Goal: Task Accomplishment & Management: Manage account settings

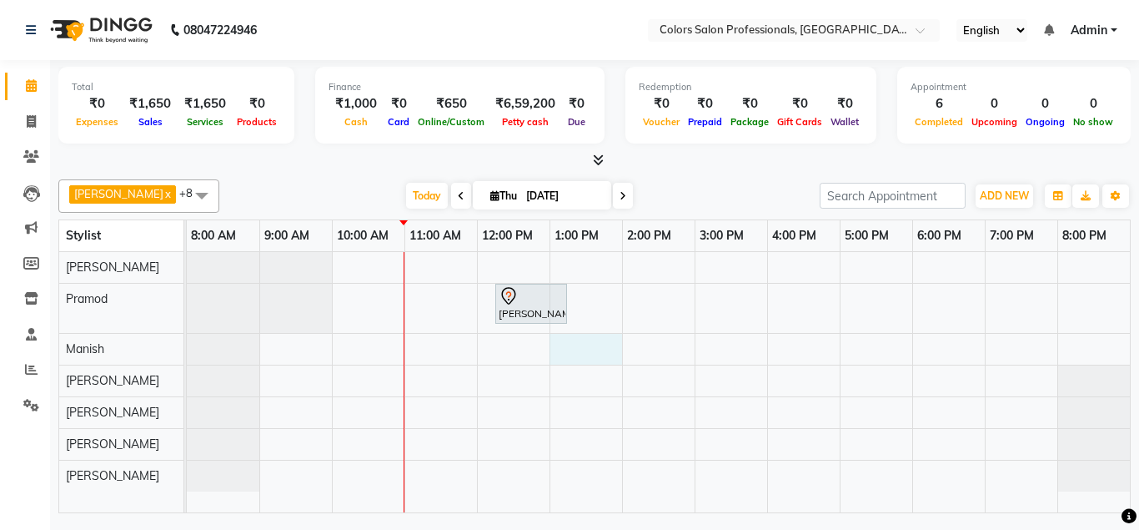
click at [598, 344] on div "[PERSON_NAME][GEOGRAPHIC_DATA], 12:15 PM-01:15 PM, Hair Treatment - Hair Spa" at bounding box center [658, 382] width 943 height 261
select select "60230"
select select "tentative"
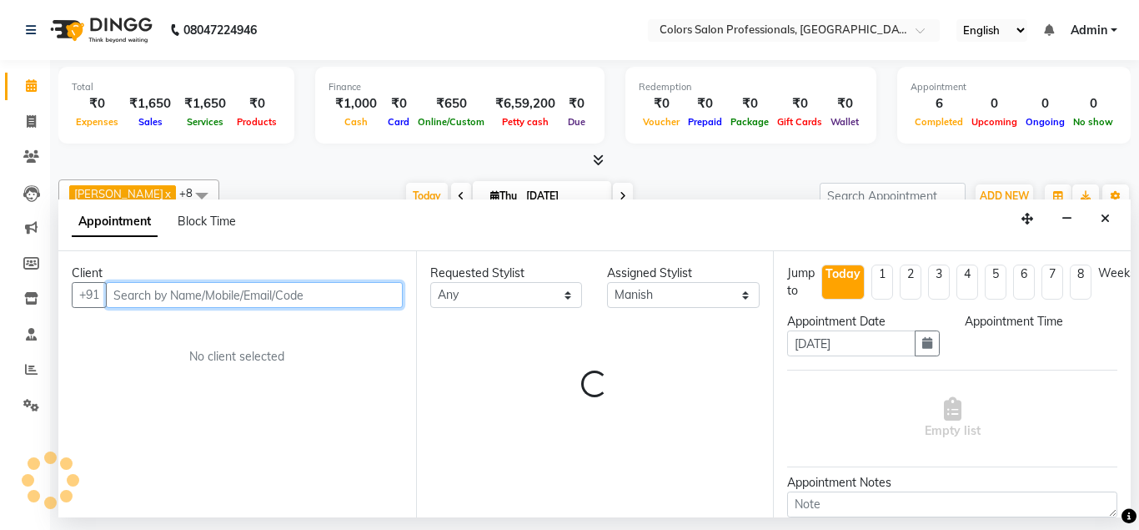
select select "780"
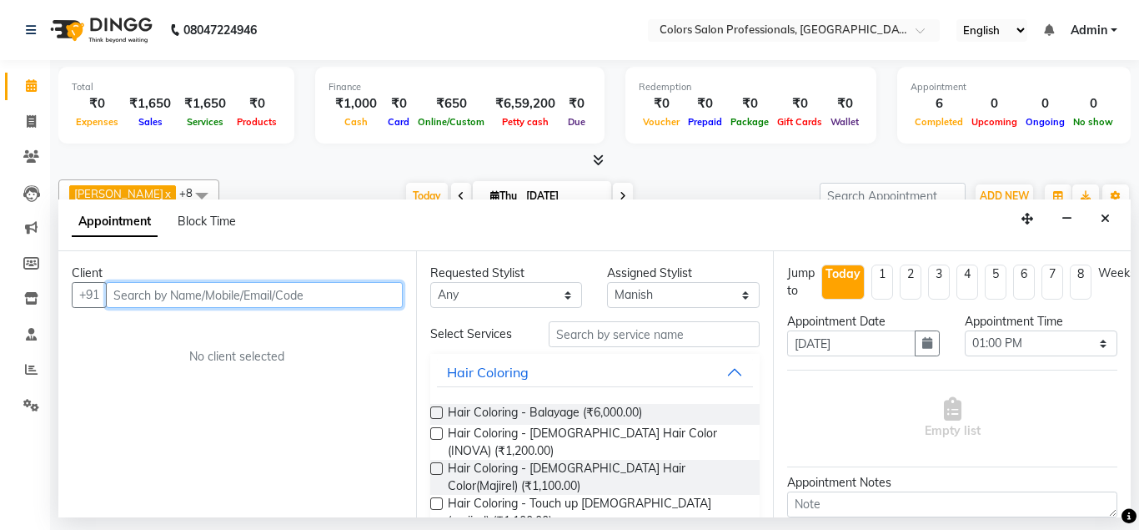
click at [270, 294] on input "text" at bounding box center [254, 295] width 297 height 26
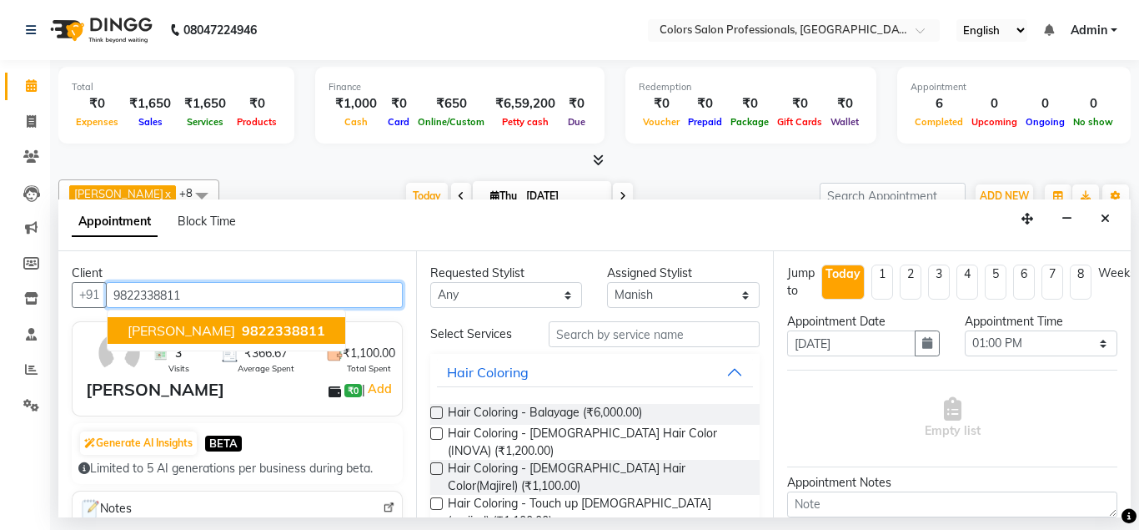
click at [168, 323] on button "[PERSON_NAME] 9822338811" at bounding box center [227, 330] width 238 height 27
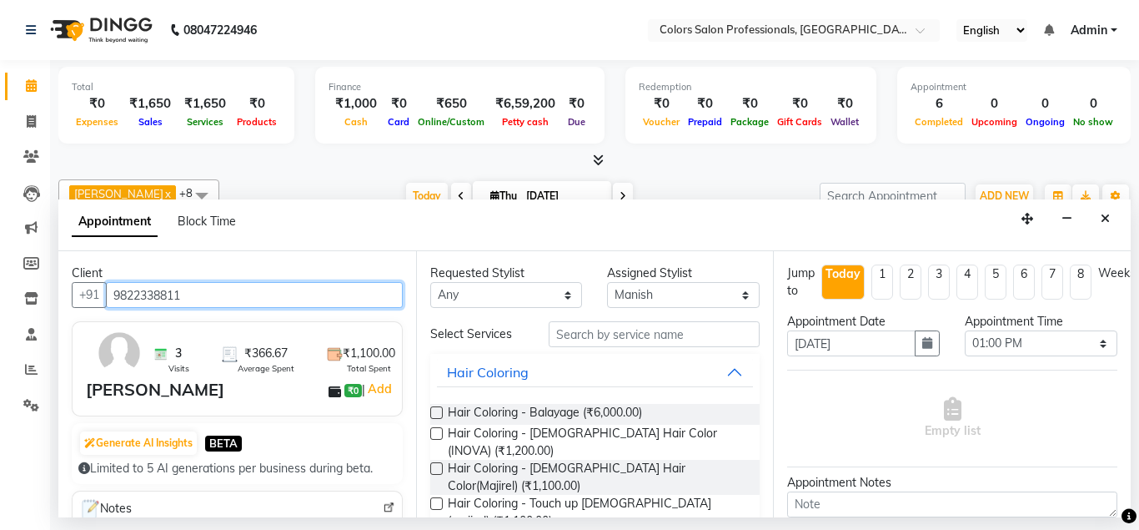
type input "9822338811"
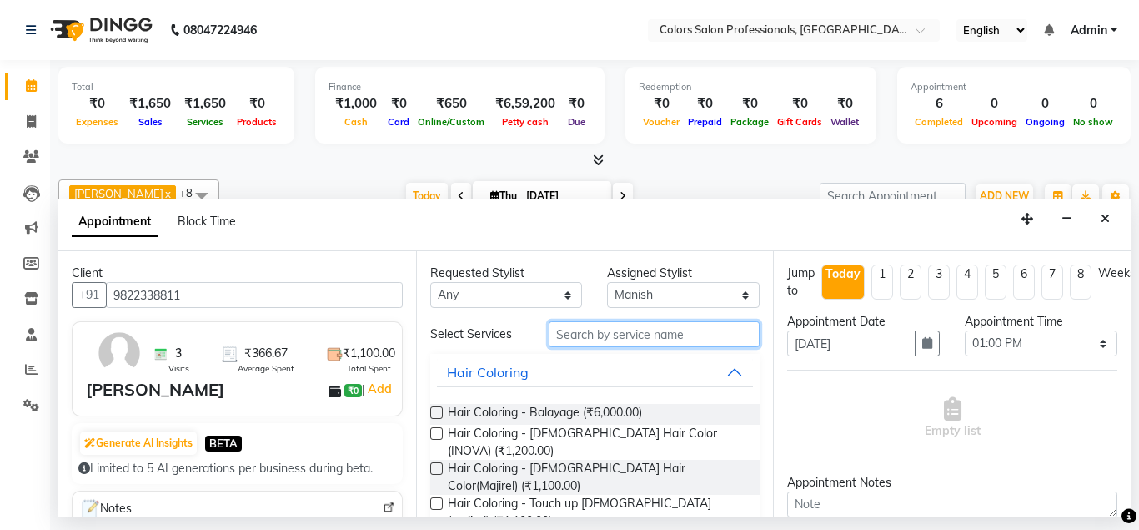
click at [597, 332] on input "text" at bounding box center [655, 334] width 212 height 26
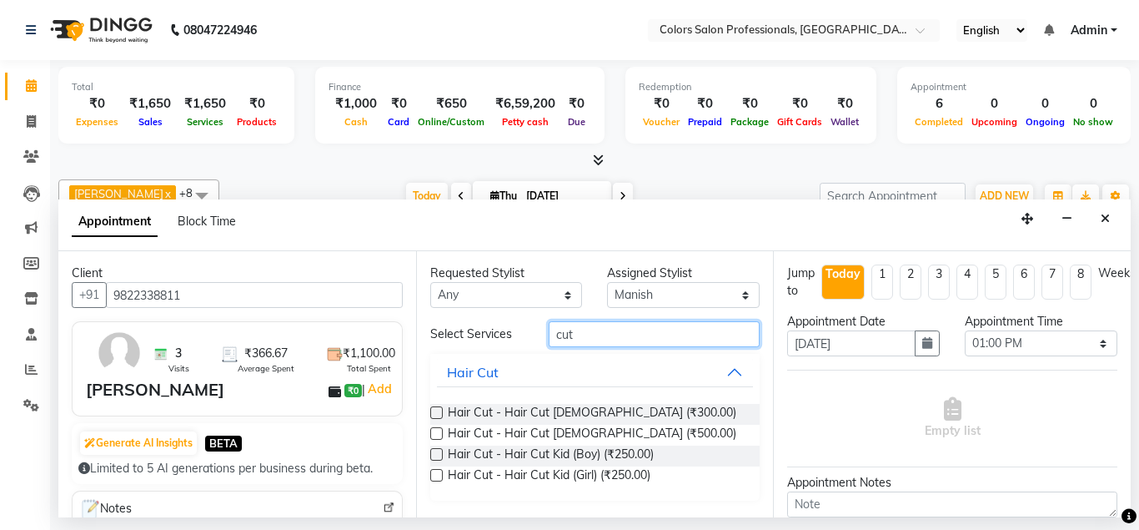
type input "cut"
click at [437, 410] on label at bounding box center [436, 412] width 13 height 13
click at [437, 410] on input "checkbox" at bounding box center [435, 414] width 11 height 11
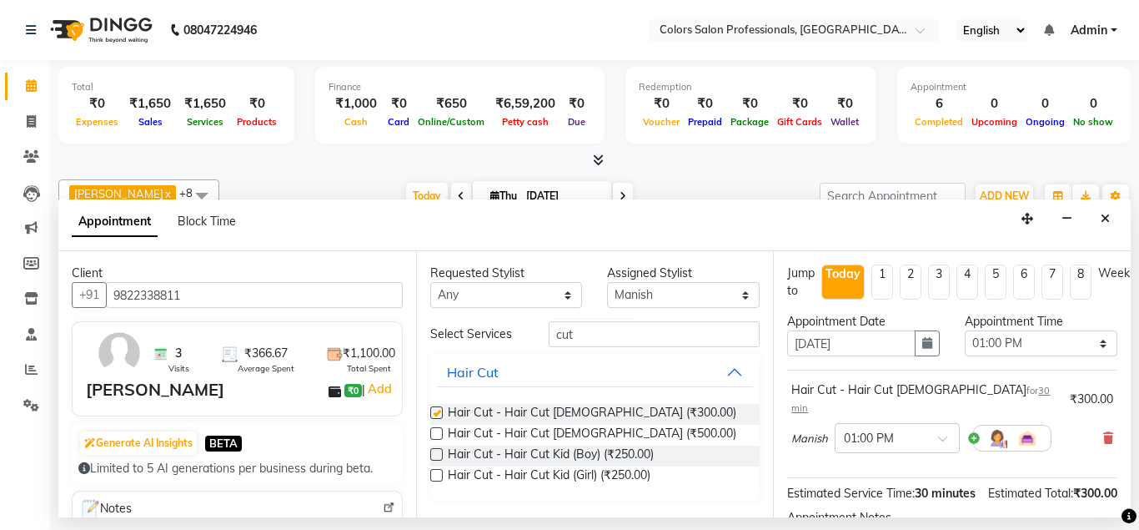
checkbox input "false"
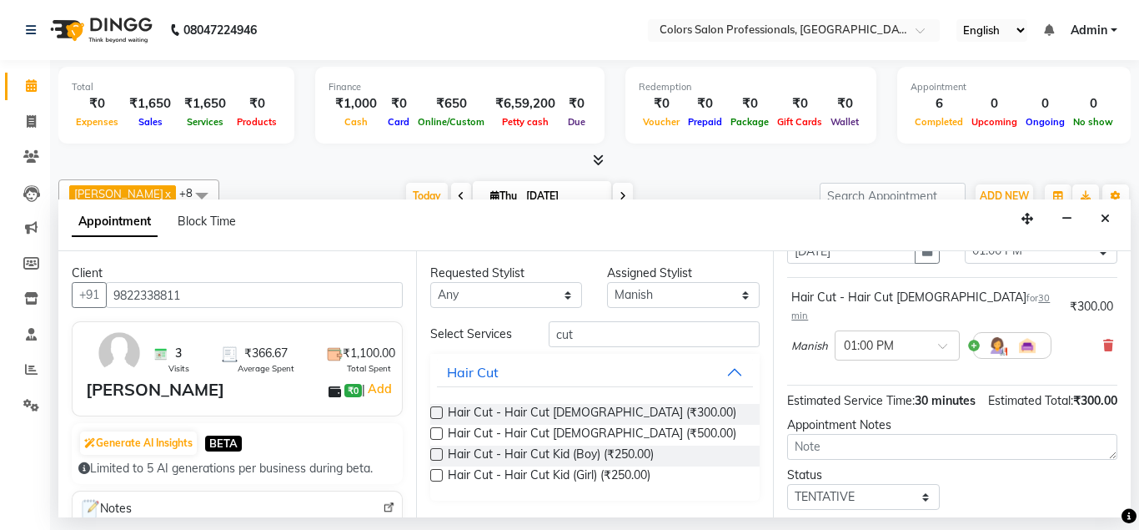
scroll to position [173, 0]
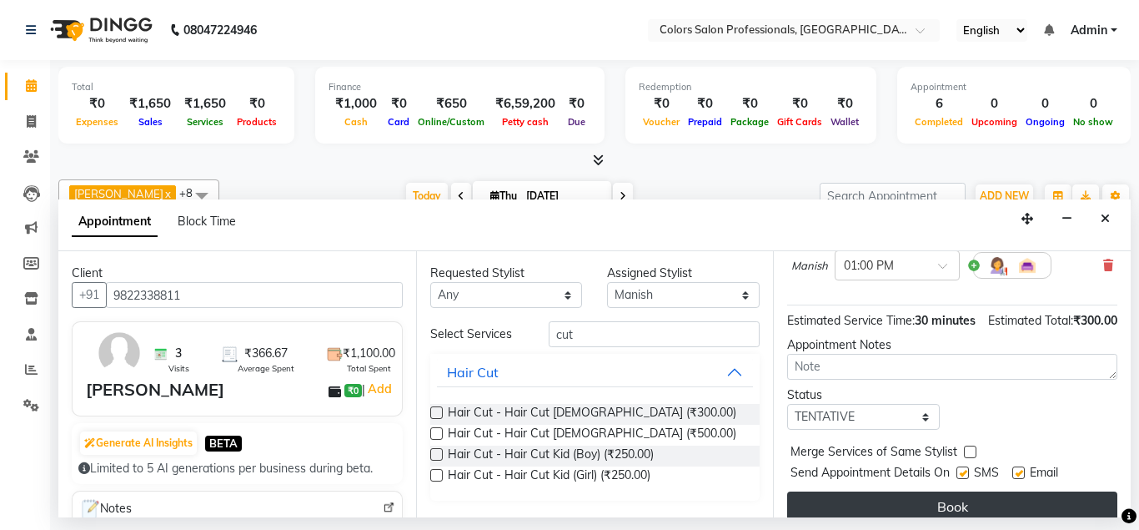
click at [948, 491] on button "Book" at bounding box center [952, 506] width 330 height 30
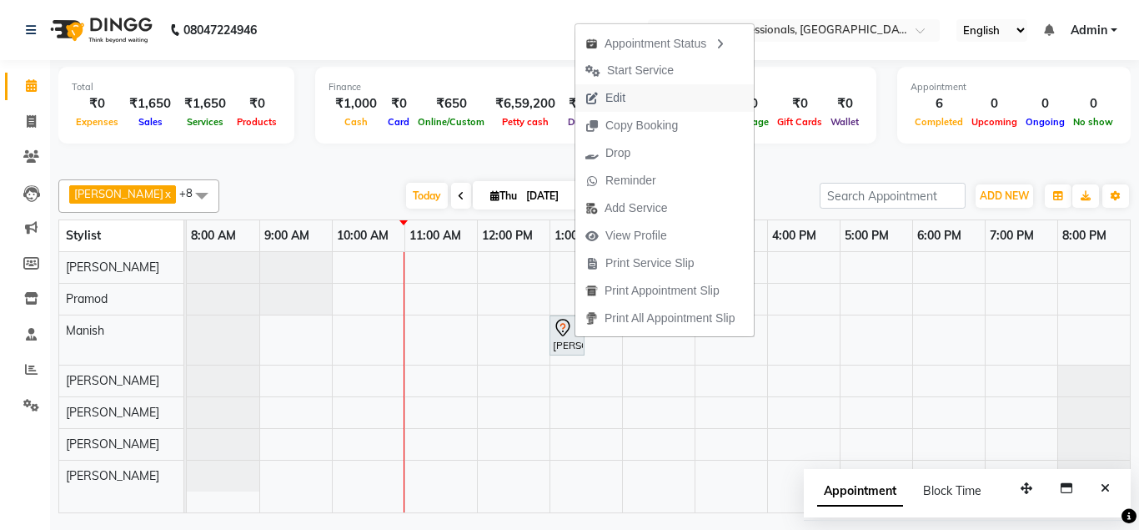
click at [624, 93] on span "Edit" at bounding box center [616, 98] width 20 height 18
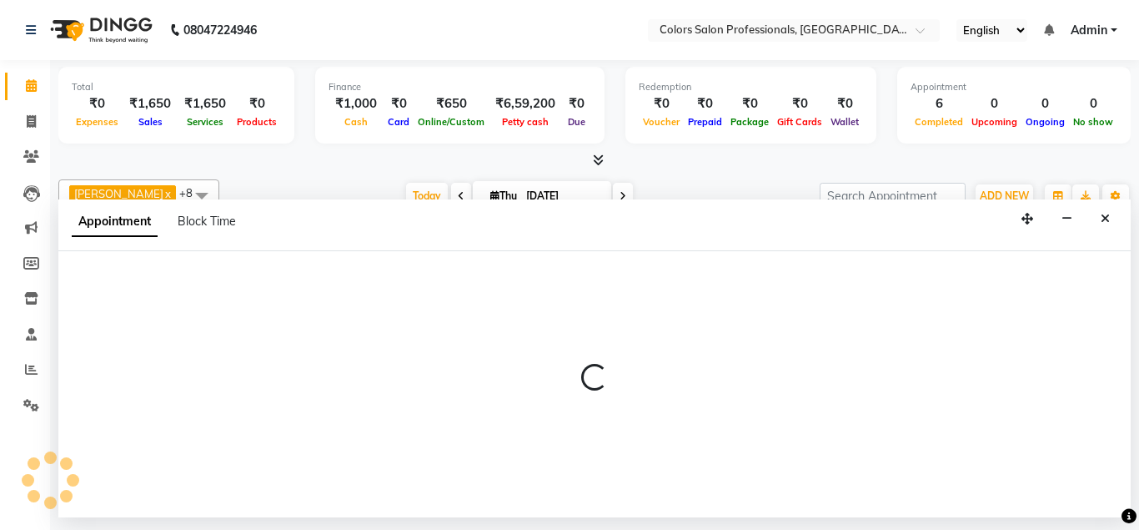
select select "60230"
select select "tentative"
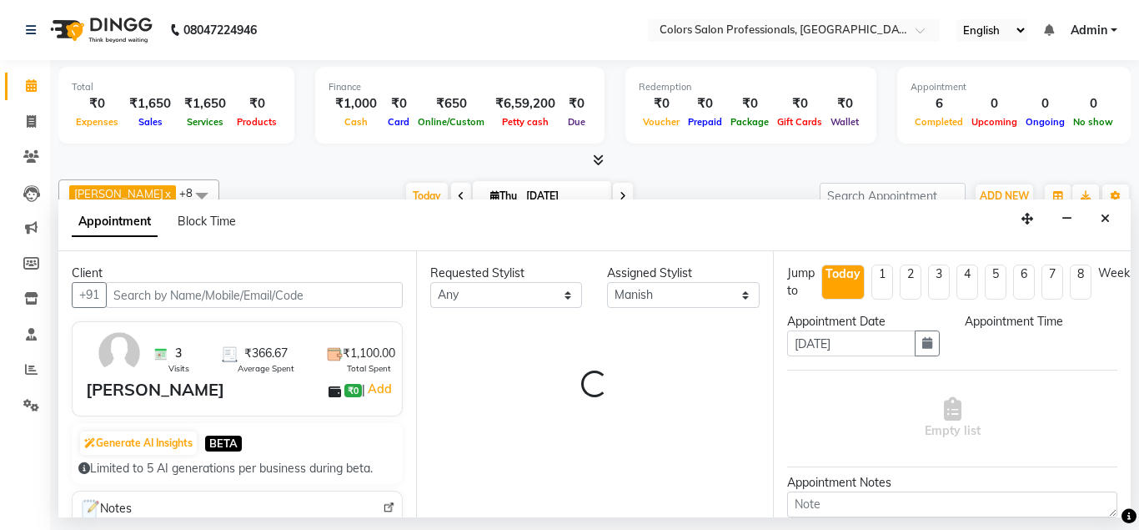
select select "780"
select select "3580"
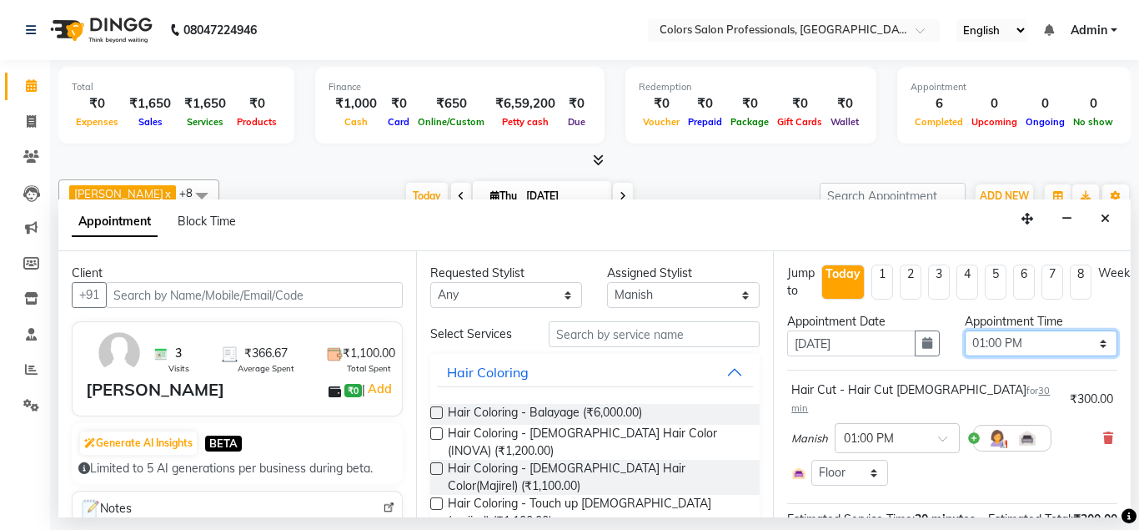
click at [965, 330] on select "Select 09:00 AM 09:15 AM 09:30 AM 09:45 AM 10:00 AM 10:15 AM 10:30 AM 10:45 AM …" at bounding box center [1041, 343] width 153 height 26
select select "870"
click option "02:30 PM" at bounding box center [0, 0] width 0 height 0
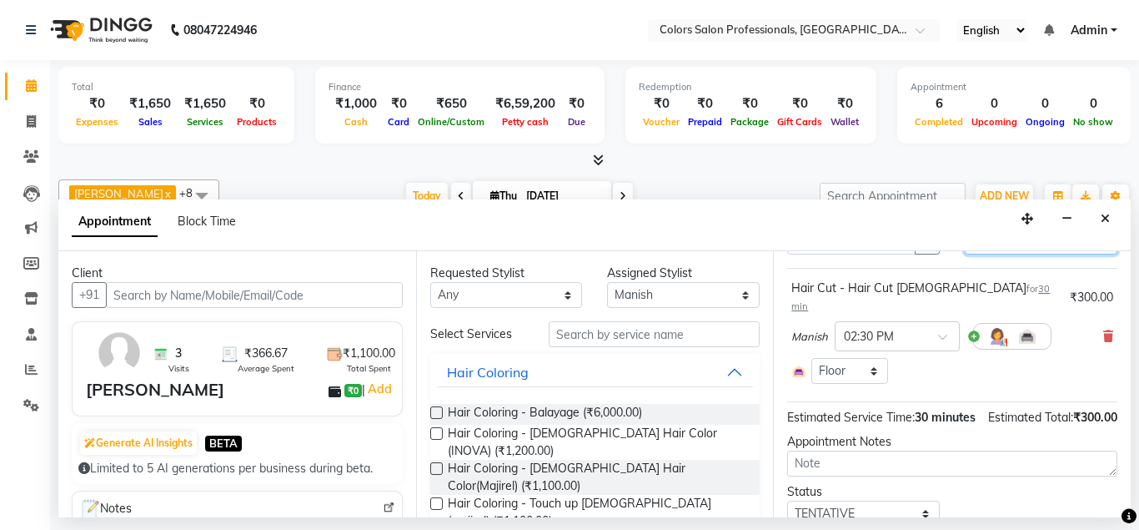
scroll to position [150, 0]
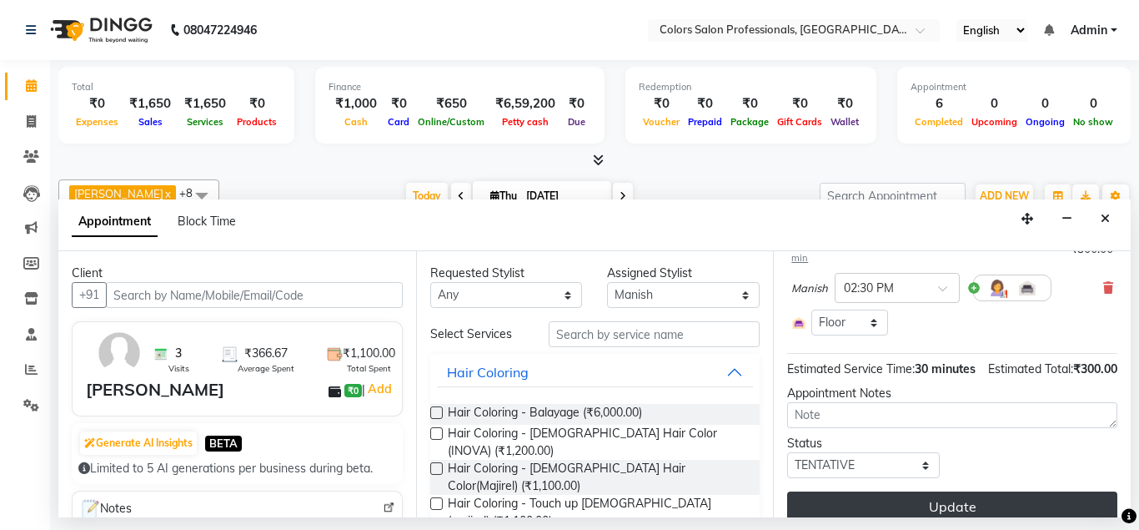
click at [987, 491] on button "Update" at bounding box center [952, 506] width 330 height 30
